Goal: Task Accomplishment & Management: Manage account settings

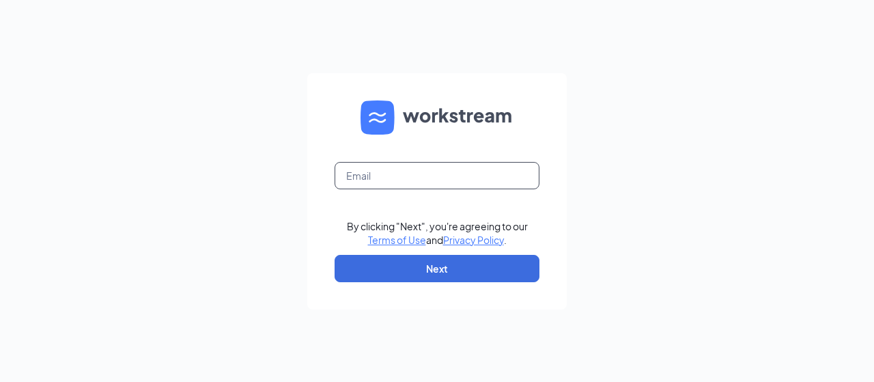
click at [475, 167] on input "text" at bounding box center [437, 175] width 205 height 27
drag, startPoint x: 497, startPoint y: 167, endPoint x: 207, endPoint y: 116, distance: 294.7
click at [207, 116] on div "[EMAIL_ADDRESS][DOMAIN_NAME] By clicking "Next", you're agreeing to our Terms o…" at bounding box center [437, 191] width 874 height 382
type input "s"
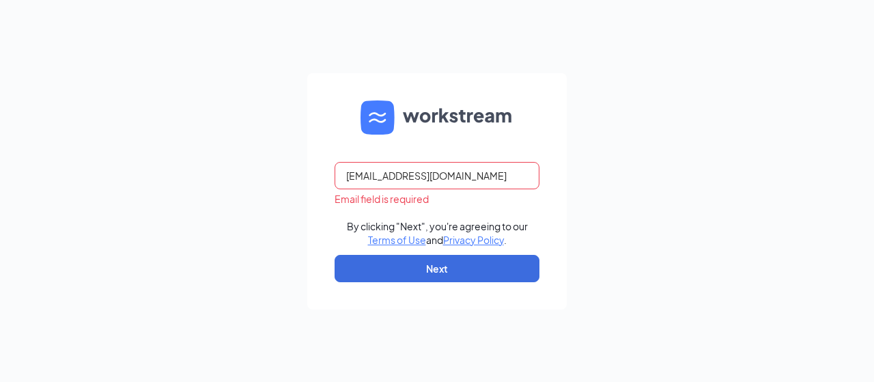
type input "[EMAIL_ADDRESS][DOMAIN_NAME]"
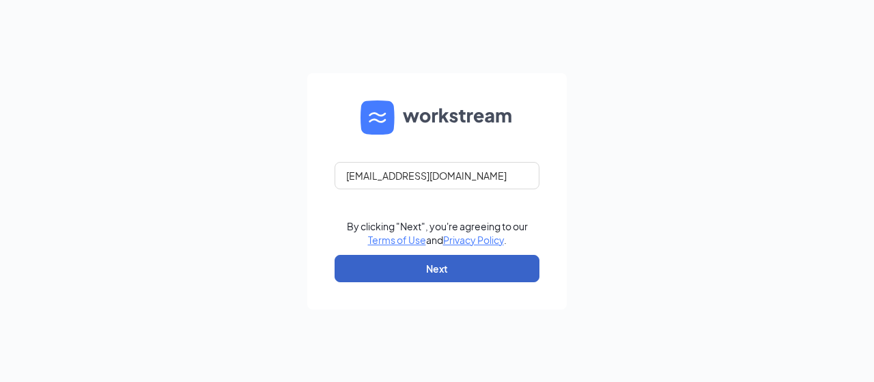
click at [453, 272] on button "Next" at bounding box center [437, 268] width 205 height 27
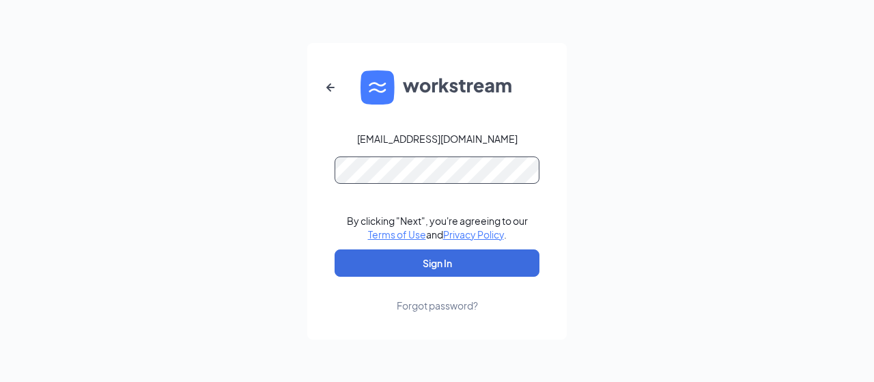
click at [335, 249] on button "Sign In" at bounding box center [437, 262] width 205 height 27
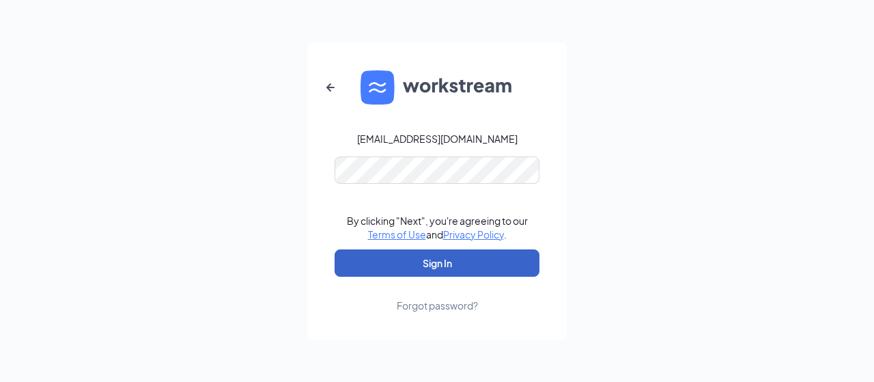
click at [438, 269] on button "Sign In" at bounding box center [437, 262] width 205 height 27
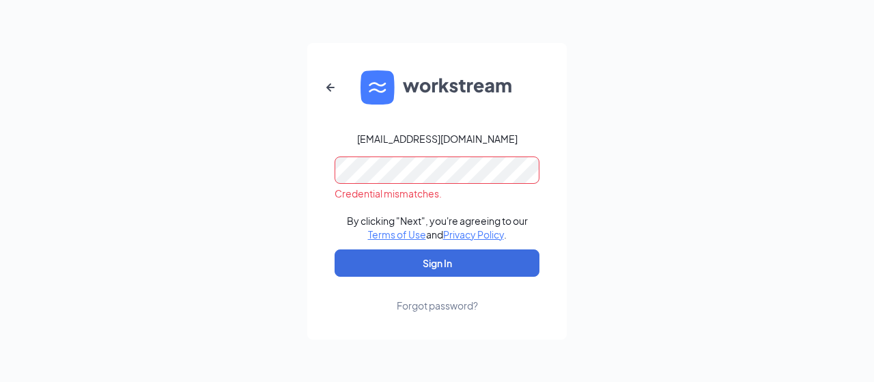
click at [277, 148] on div "[EMAIL_ADDRESS][DOMAIN_NAME] Credential mismatches. By clicking "Next", you're …" at bounding box center [437, 191] width 874 height 382
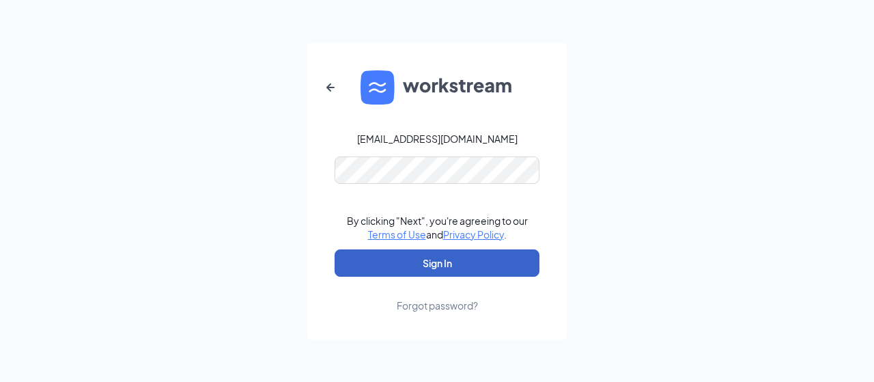
click at [418, 265] on button "Sign In" at bounding box center [437, 262] width 205 height 27
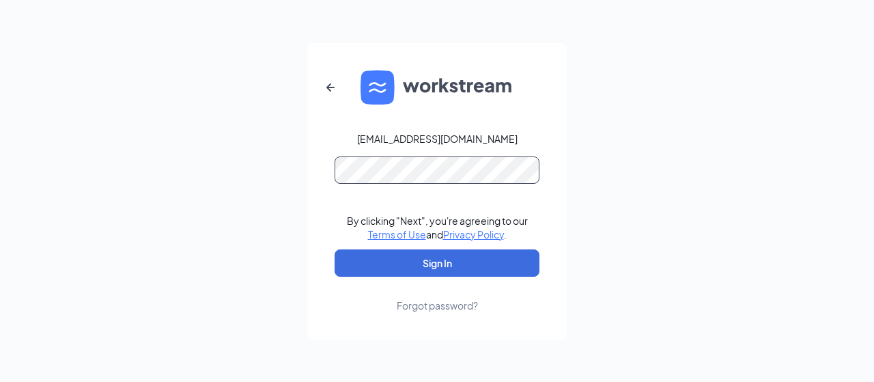
click at [335, 249] on button "Sign In" at bounding box center [437, 262] width 205 height 27
click at [429, 313] on form "[EMAIL_ADDRESS][DOMAIN_NAME] Credential mismatches. By clicking "Next", you're …" at bounding box center [436, 191] width 259 height 296
click at [430, 311] on div "Forgot password?" at bounding box center [437, 305] width 81 height 14
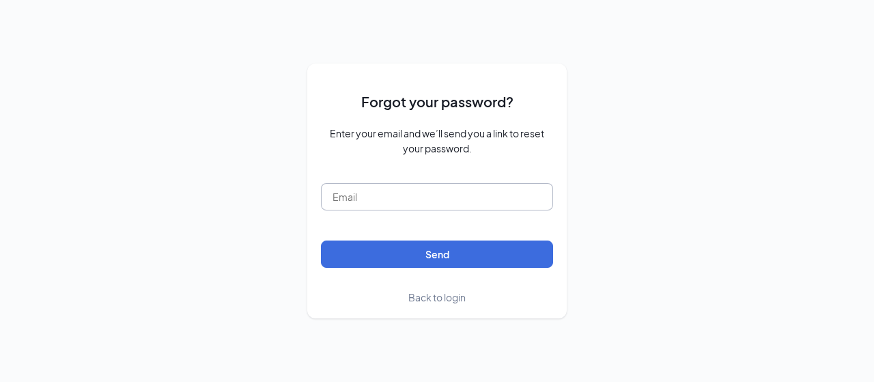
click at [429, 207] on input "text" at bounding box center [437, 196] width 232 height 27
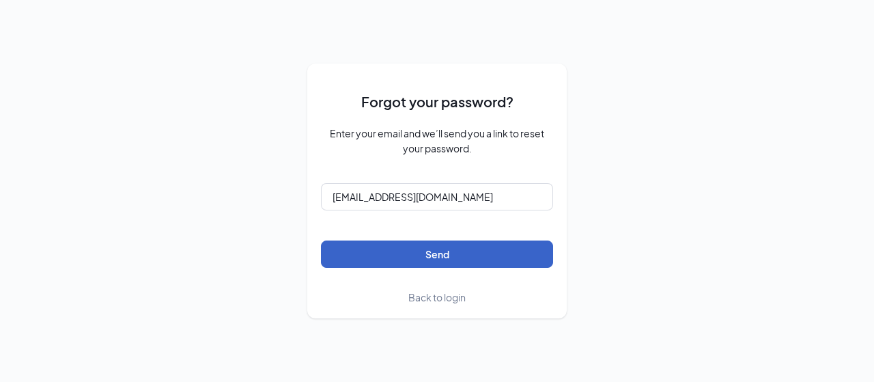
click at [437, 250] on button "Send" at bounding box center [437, 253] width 232 height 27
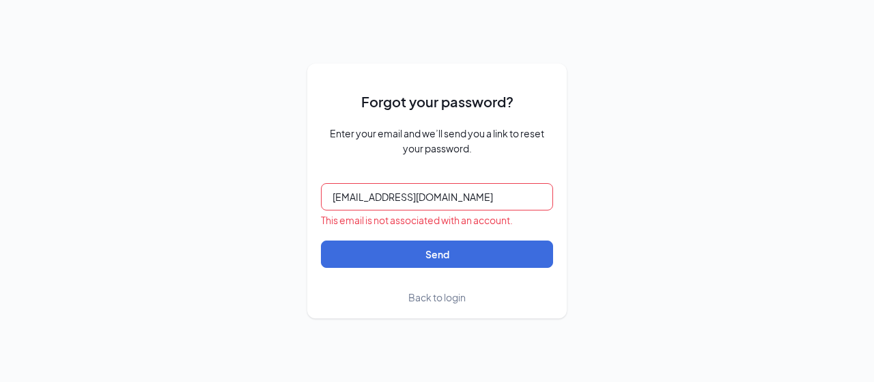
drag, startPoint x: 479, startPoint y: 195, endPoint x: 383, endPoint y: 196, distance: 95.6
click at [383, 196] on input "[EMAIL_ADDRESS][DOMAIN_NAME]" at bounding box center [437, 196] width 232 height 27
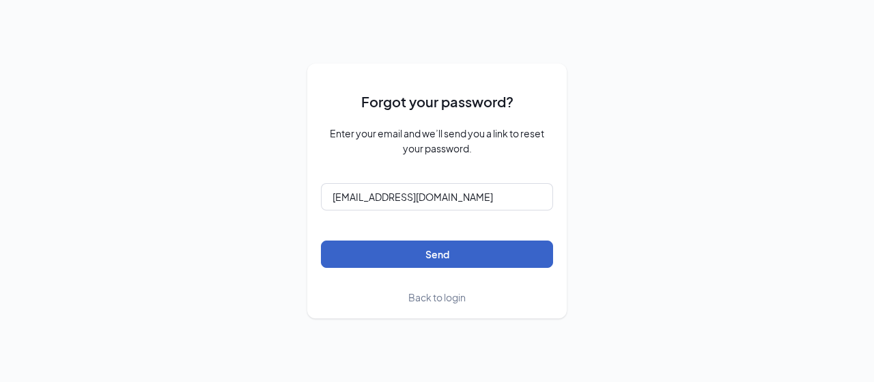
click at [427, 242] on button "Send" at bounding box center [437, 253] width 232 height 27
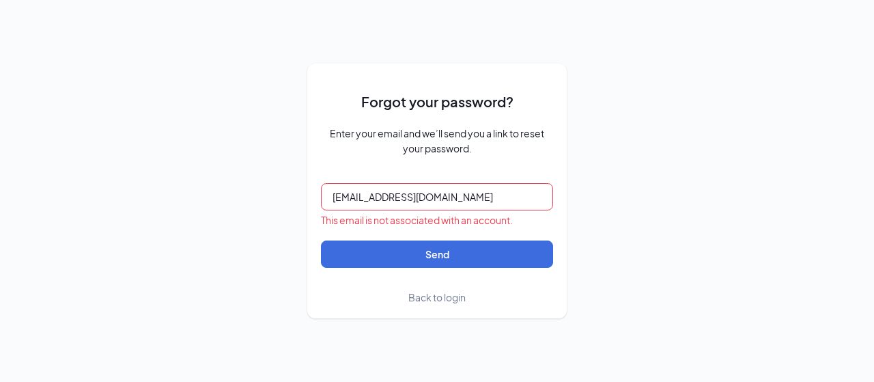
drag, startPoint x: 504, startPoint y: 201, endPoint x: 389, endPoint y: 200, distance: 114.7
click at [389, 200] on input "[EMAIL_ADDRESS][DOMAIN_NAME]" at bounding box center [437, 196] width 232 height 27
click at [351, 206] on input "[EMAIL_ADDRESS][DOMAIN_NAME]" at bounding box center [437, 196] width 232 height 27
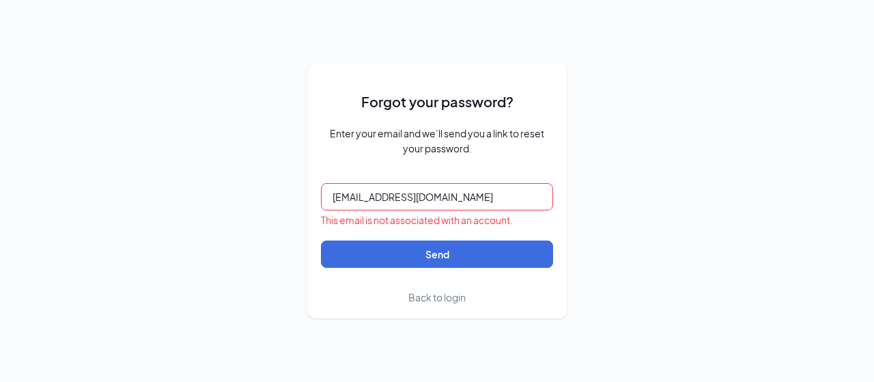
drag, startPoint x: 357, startPoint y: 204, endPoint x: 327, endPoint y: 200, distance: 30.3
click at [327, 200] on input "[EMAIL_ADDRESS][DOMAIN_NAME]" at bounding box center [437, 196] width 232 height 27
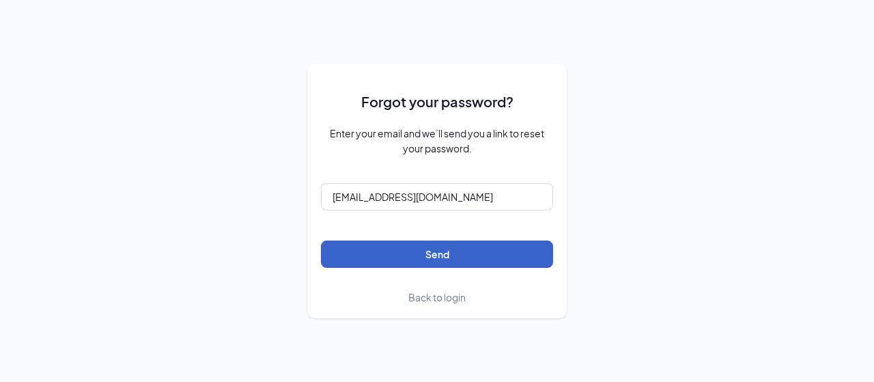
click at [419, 255] on button "Send" at bounding box center [437, 253] width 232 height 27
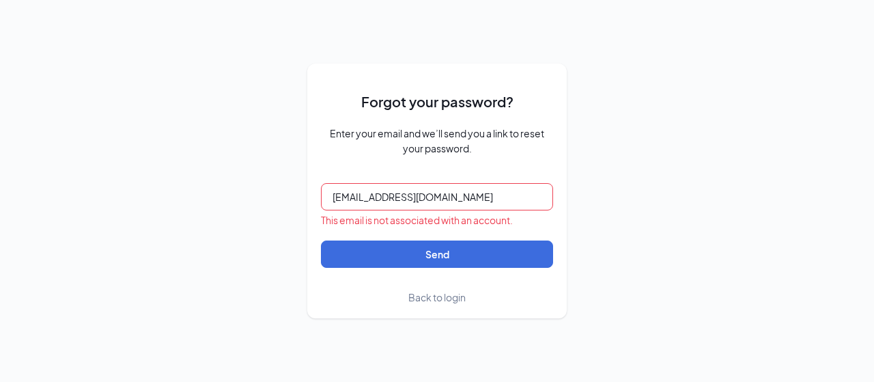
drag, startPoint x: 486, startPoint y: 201, endPoint x: 391, endPoint y: 204, distance: 95.6
click at [391, 204] on input "[EMAIL_ADDRESS][DOMAIN_NAME]" at bounding box center [437, 196] width 232 height 27
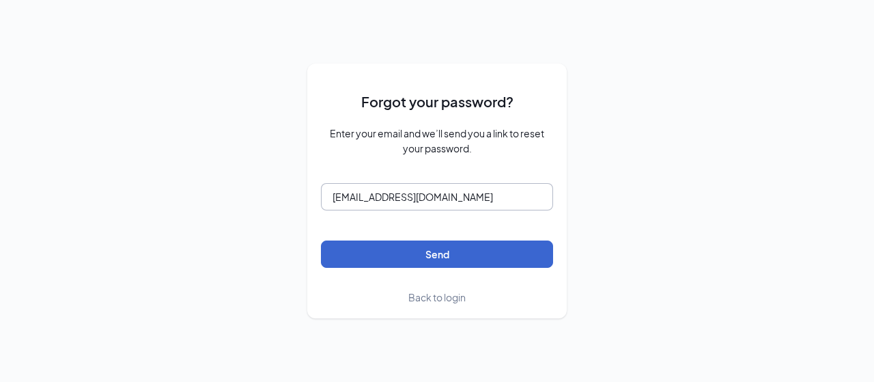
type input "[EMAIL_ADDRESS][DOMAIN_NAME]"
click at [405, 242] on button "Send" at bounding box center [437, 253] width 232 height 27
